Goal: Obtain resource: Obtain resource

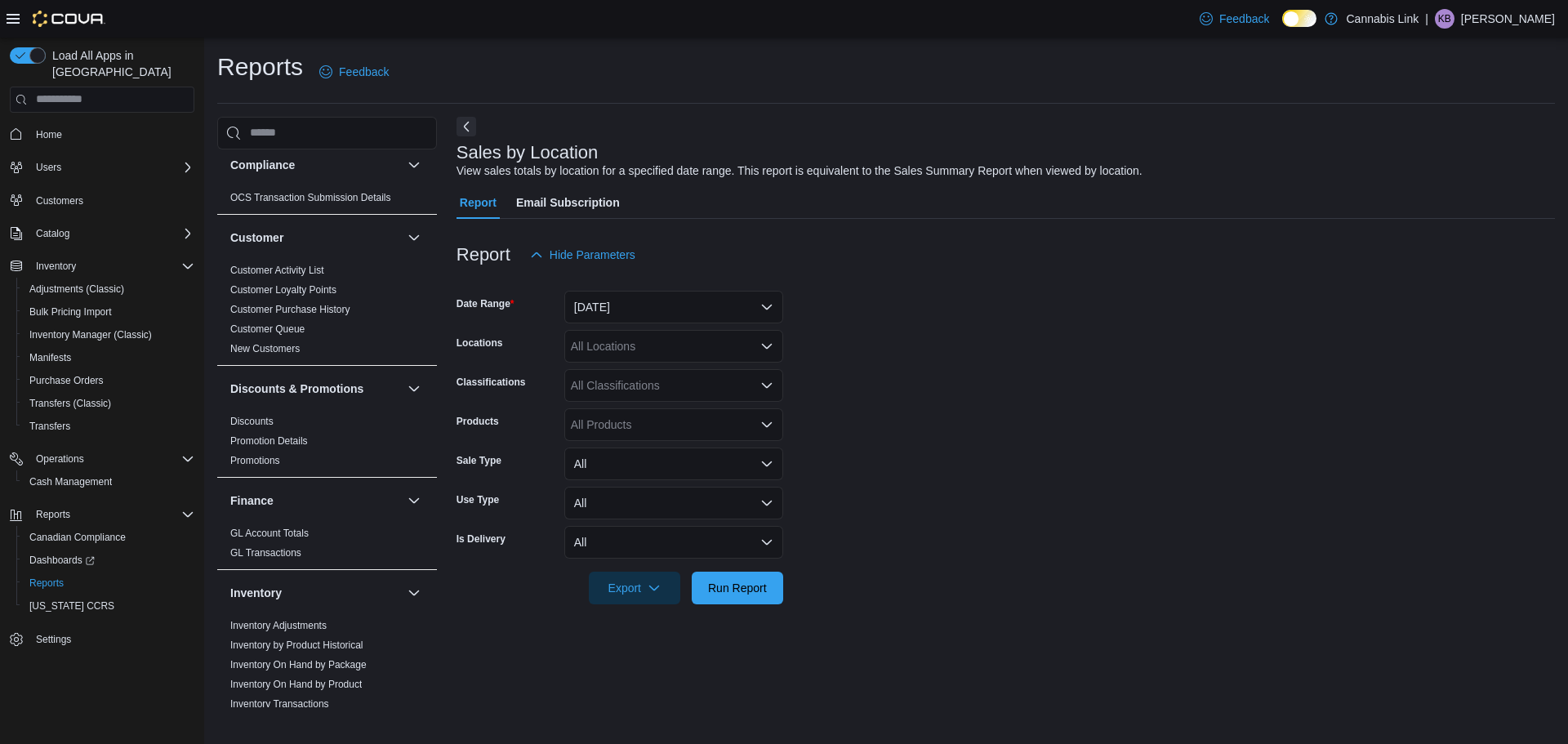
scroll to position [163, 0]
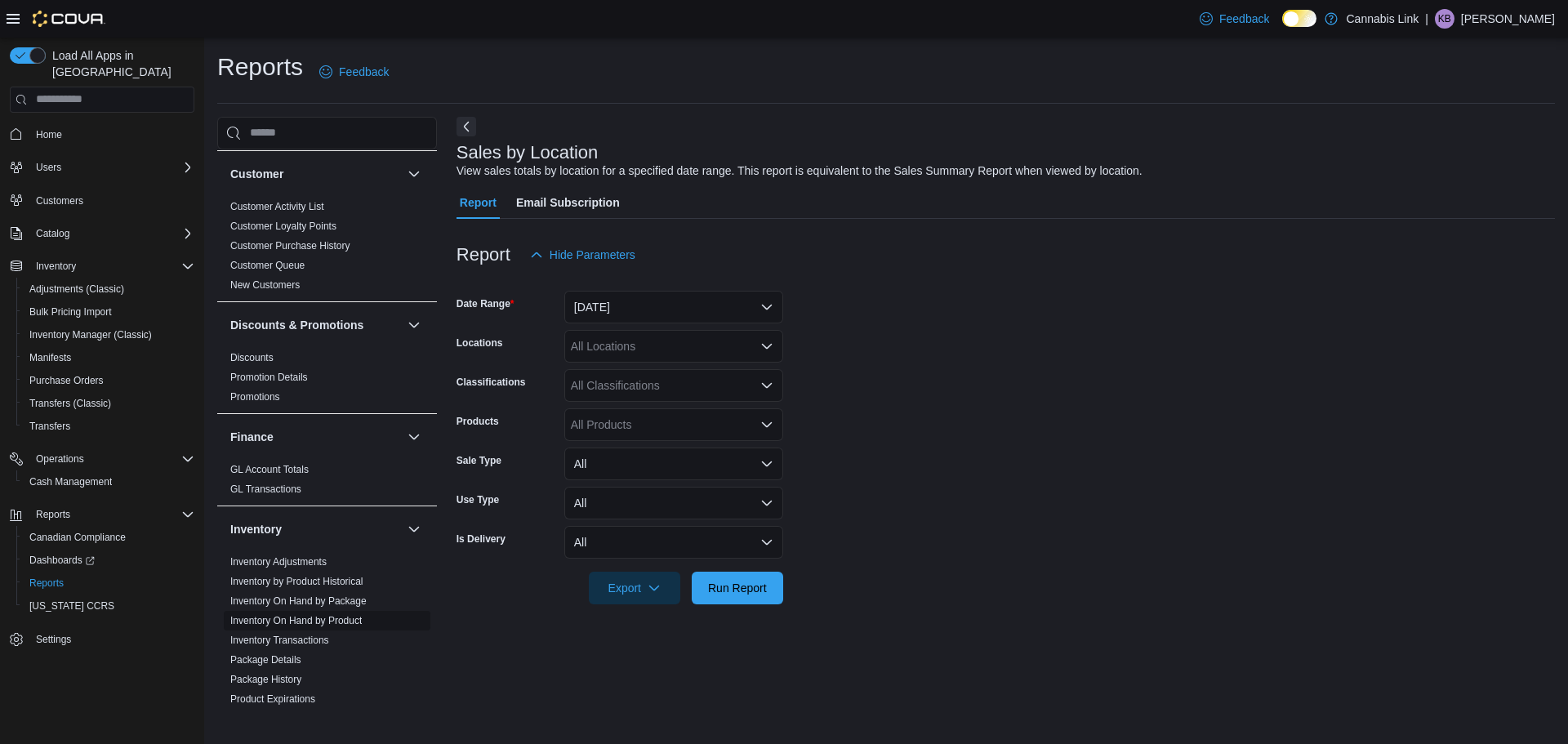
click at [343, 617] on link "Inventory On Hand by Product" at bounding box center [296, 621] width 132 height 12
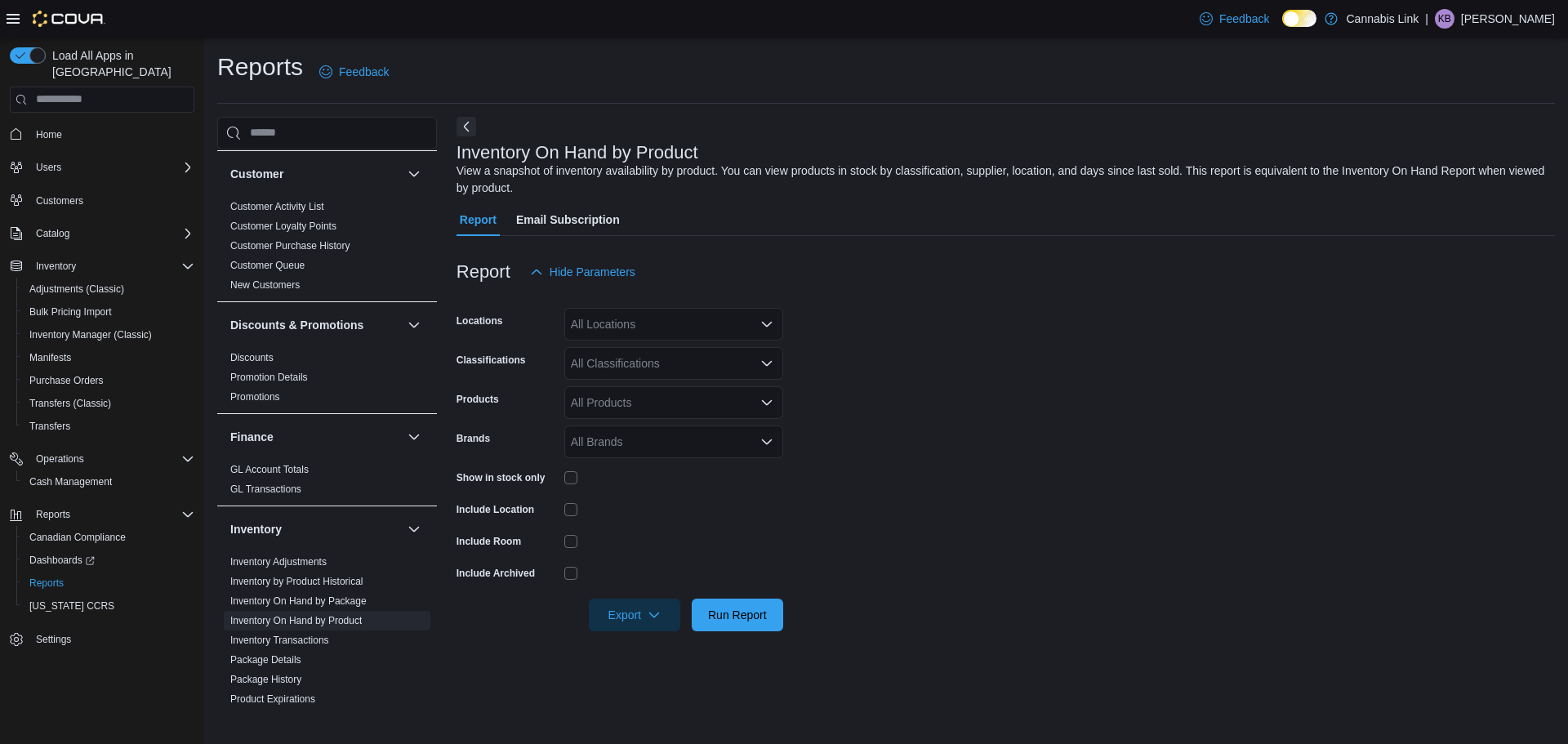
click at [630, 327] on div "All Locations" at bounding box center [674, 324] width 219 height 32
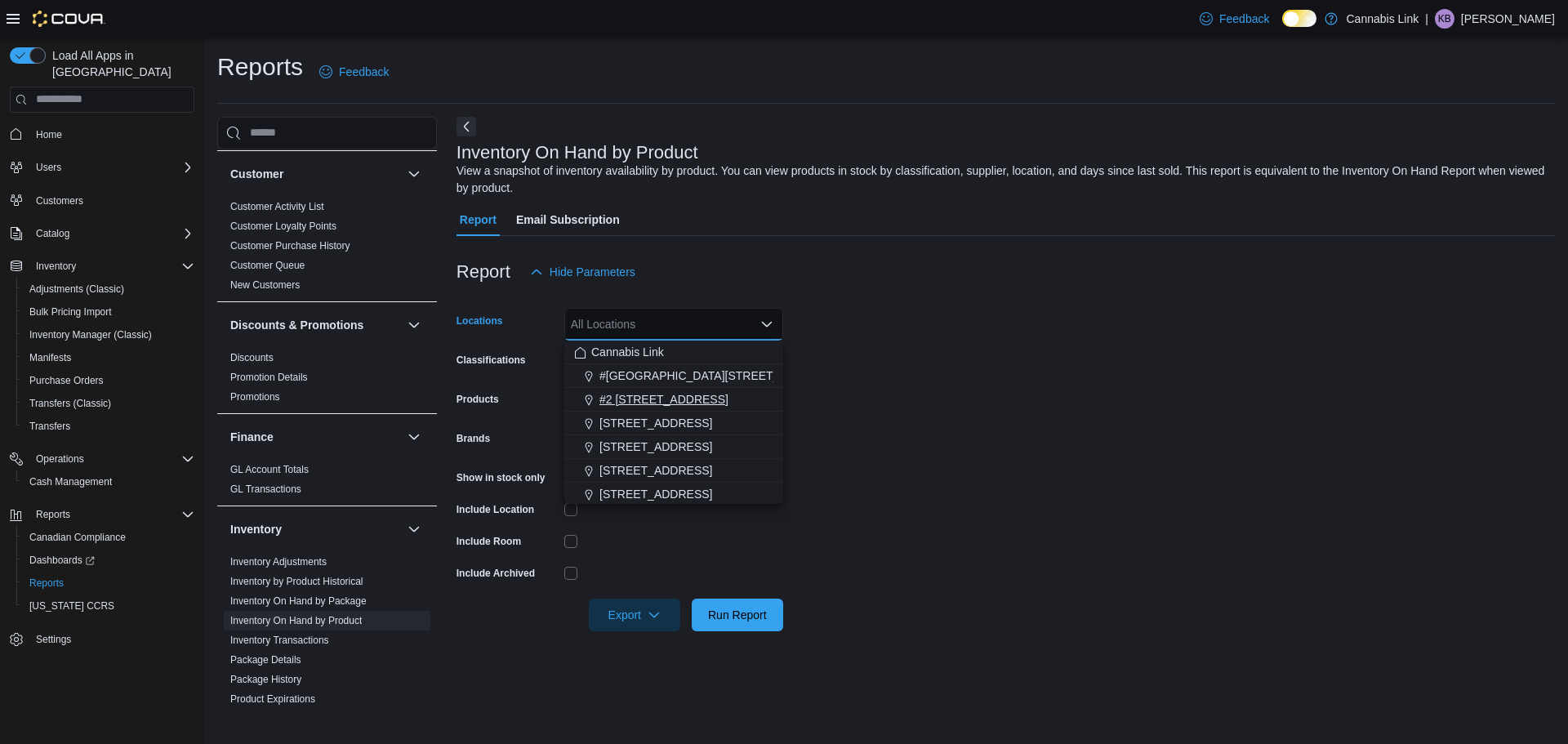
click at [695, 398] on span "#2 [STREET_ADDRESS]" at bounding box center [664, 400] width 129 height 17
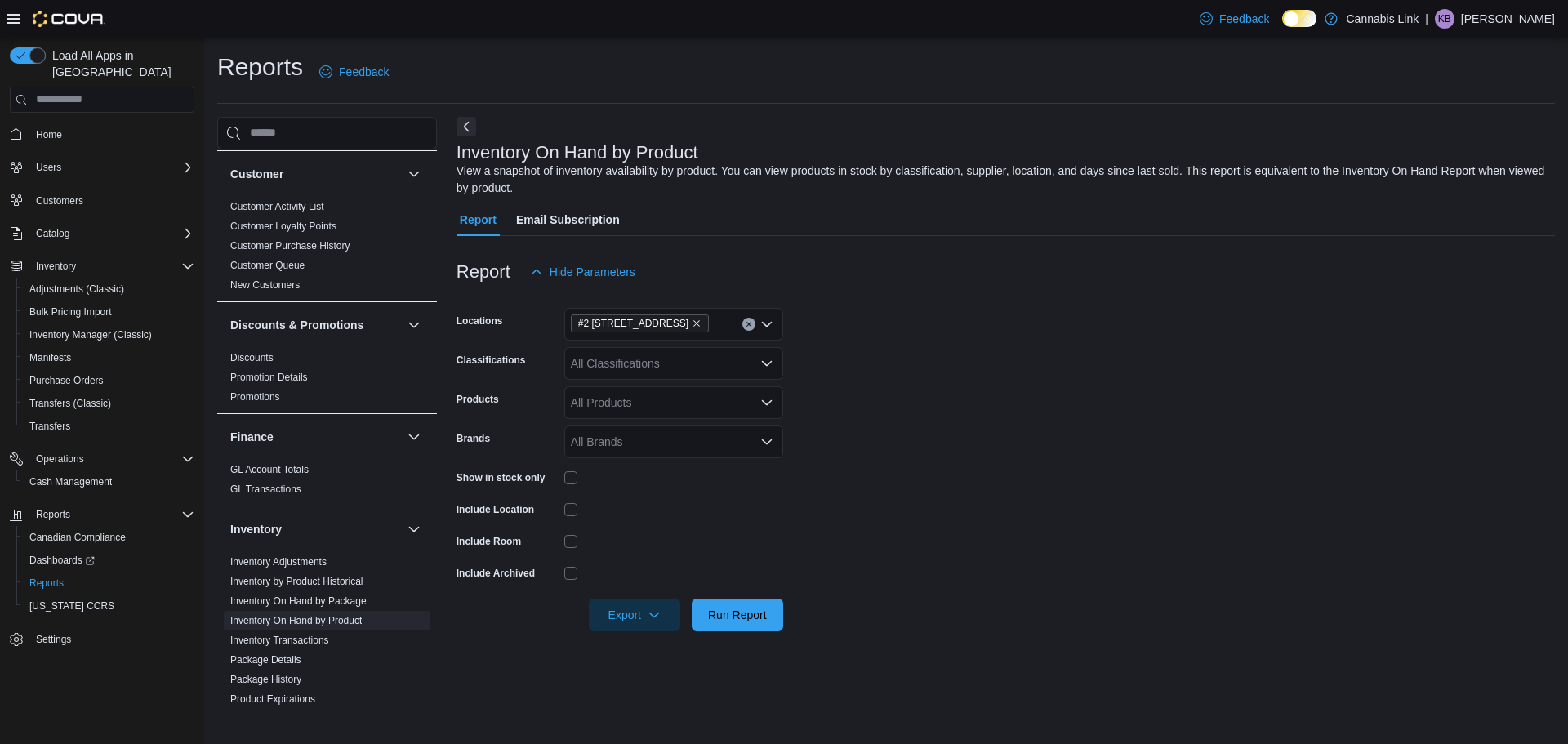
click at [1015, 382] on form "Locations #2 [STREET_ADDRESS] Classifications All Classifications Products All …" at bounding box center [1005, 460] width 1098 height 343
click at [593, 487] on div at bounding box center [674, 477] width 219 height 25
click at [572, 486] on div at bounding box center [674, 477] width 219 height 25
click at [652, 615] on icon "button" at bounding box center [655, 615] width 13 height 13
click at [648, 514] on span "Export to Excel" at bounding box center [637, 517] width 73 height 13
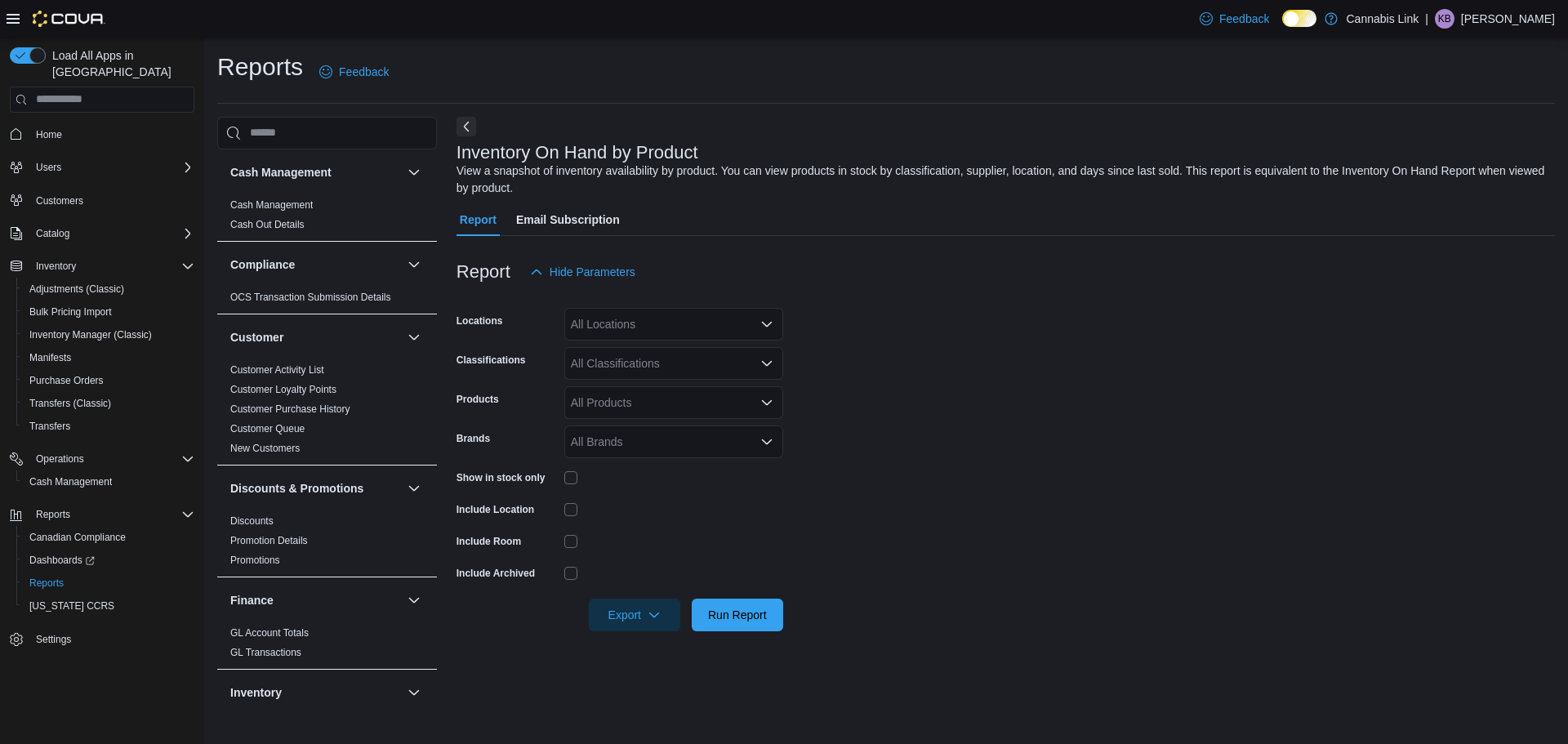
click at [630, 331] on div "All Locations" at bounding box center [674, 324] width 219 height 32
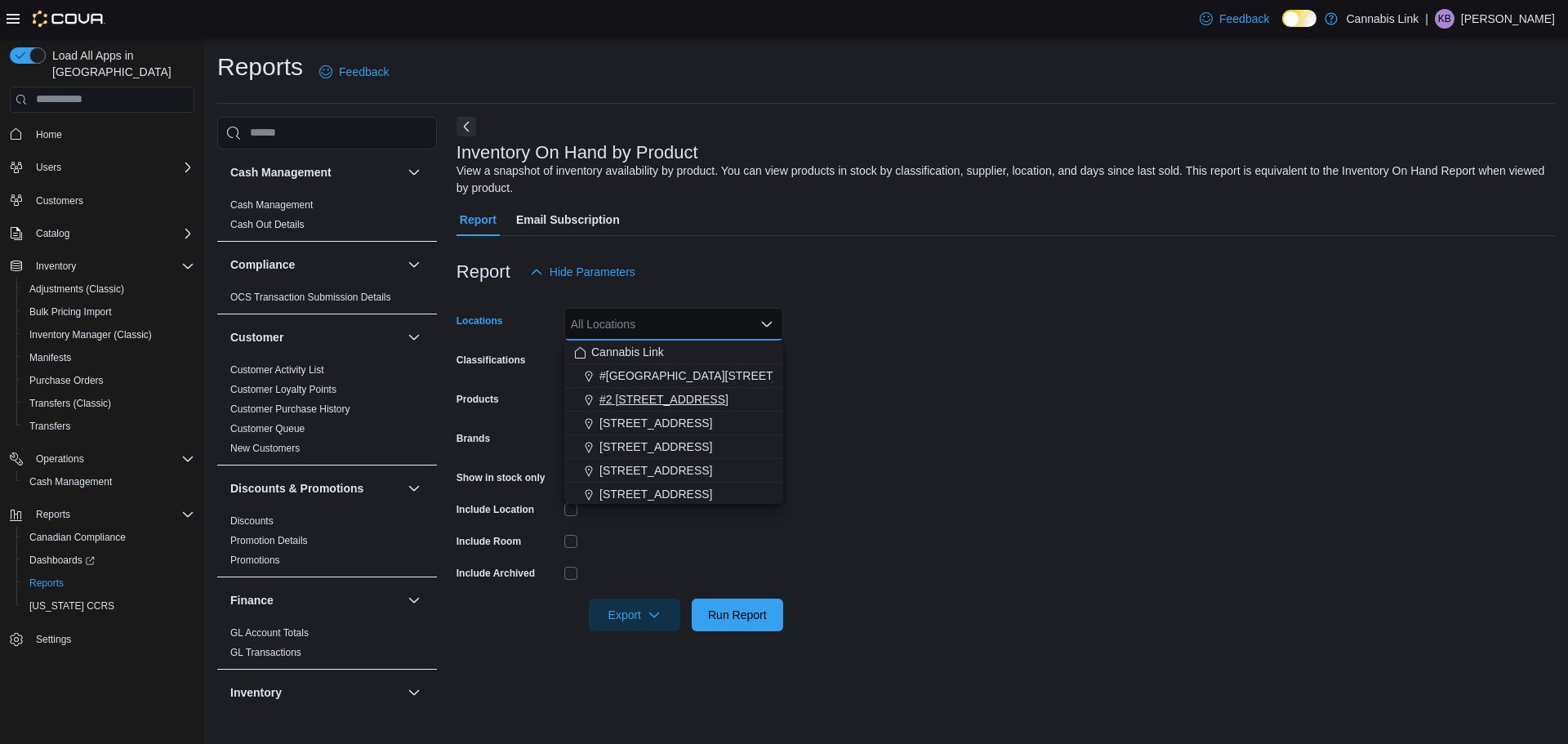
click at [663, 396] on span "#2 [STREET_ADDRESS]" at bounding box center [664, 400] width 129 height 17
click at [995, 434] on form "Locations #2 [STREET_ADDRESS] Combo box. Selected. #2 [STREET_ADDRESS] Press Ba…" at bounding box center [1005, 460] width 1098 height 343
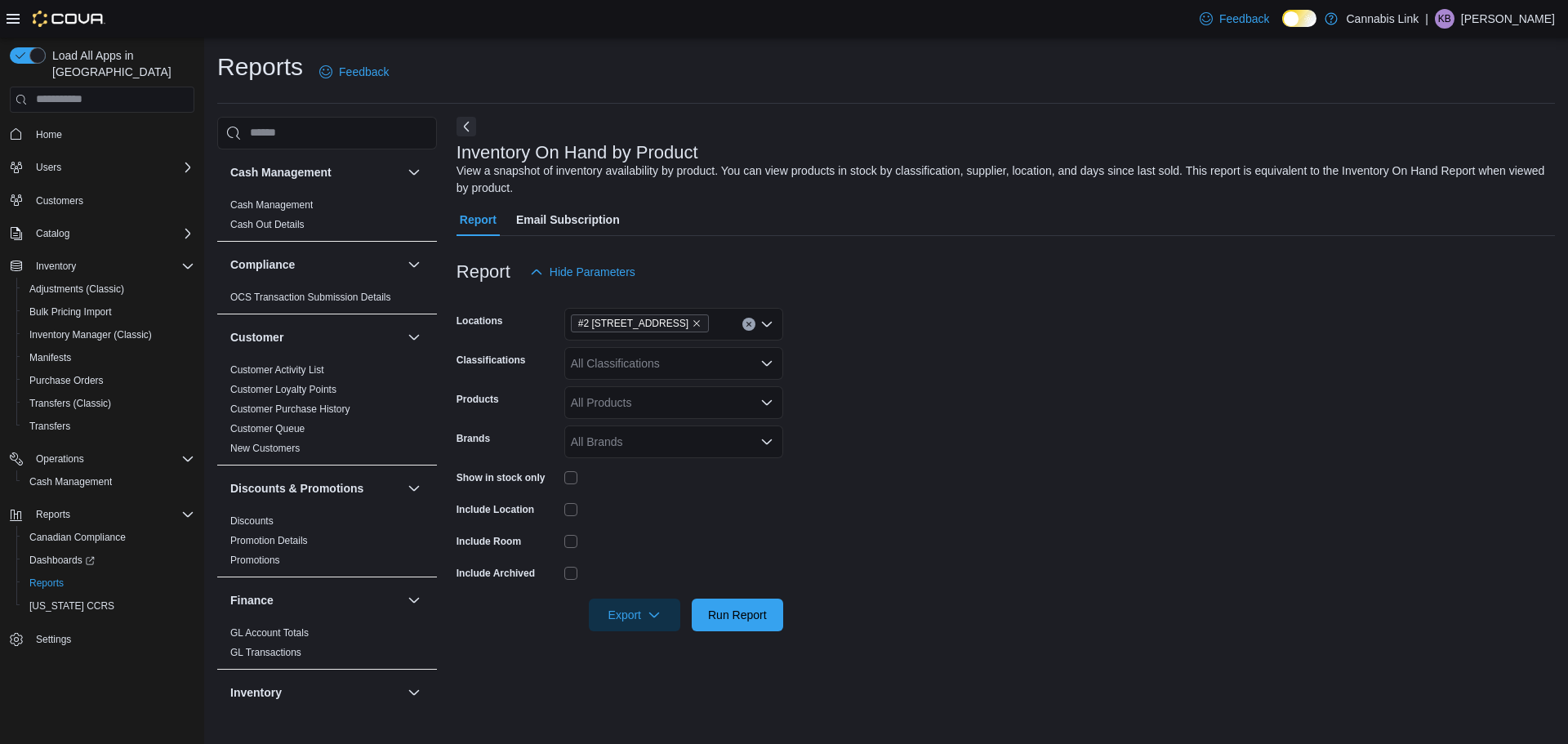
click at [578, 484] on div at bounding box center [674, 478] width 219 height 13
click at [655, 604] on span "Export" at bounding box center [635, 614] width 72 height 32
click at [646, 522] on span "Export to Excel" at bounding box center [637, 517] width 73 height 13
